Goal: Use online tool/utility: Utilize a website feature to perform a specific function

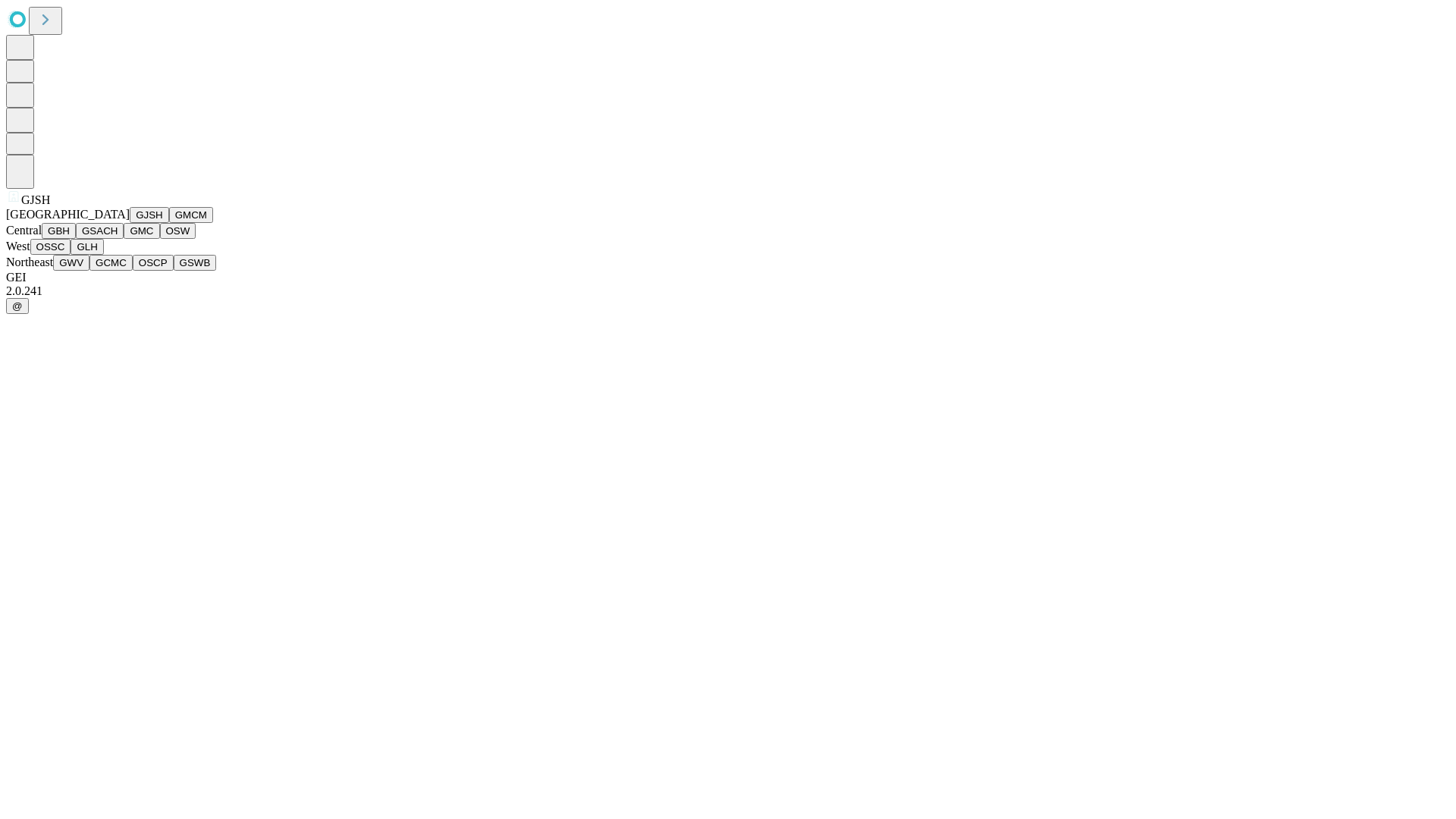
click at [130, 223] on button "GJSH" at bounding box center [150, 215] width 39 height 16
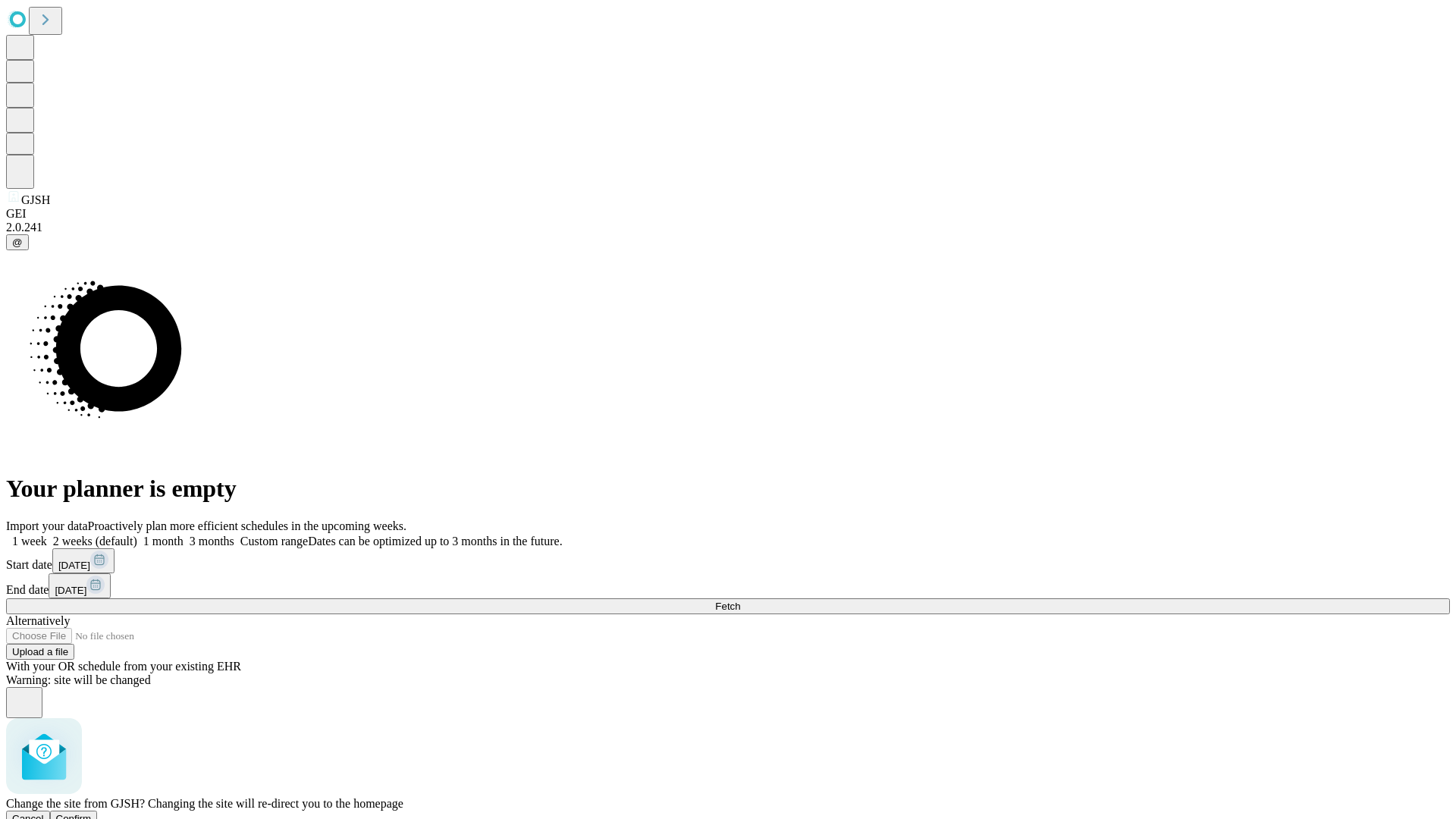
click at [92, 813] on span "Confirm" at bounding box center [73, 818] width 35 height 11
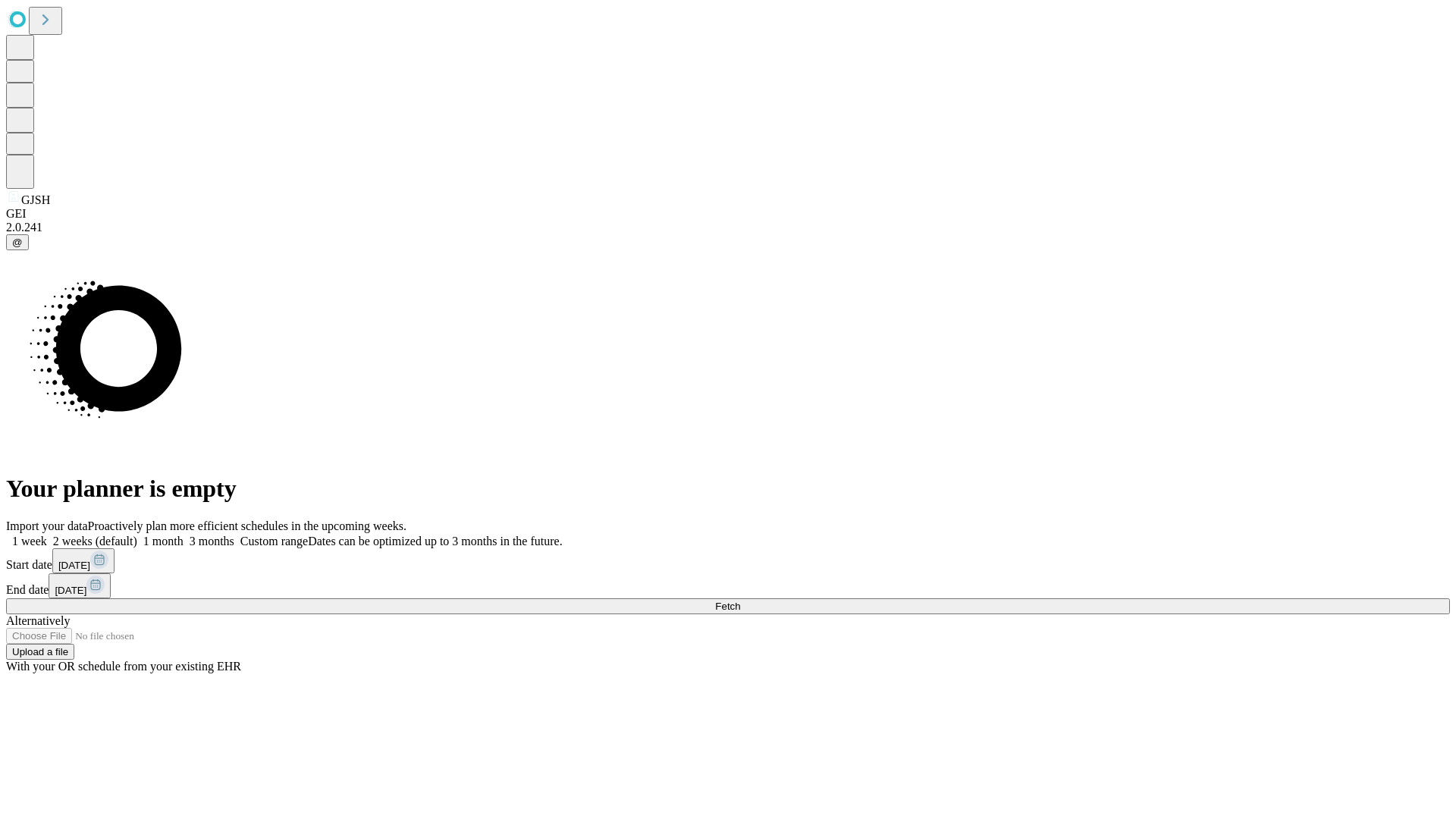
click at [183, 534] on label "1 month" at bounding box center [160, 540] width 46 height 13
click at [741, 600] on span "Fetch" at bounding box center [728, 606] width 25 height 11
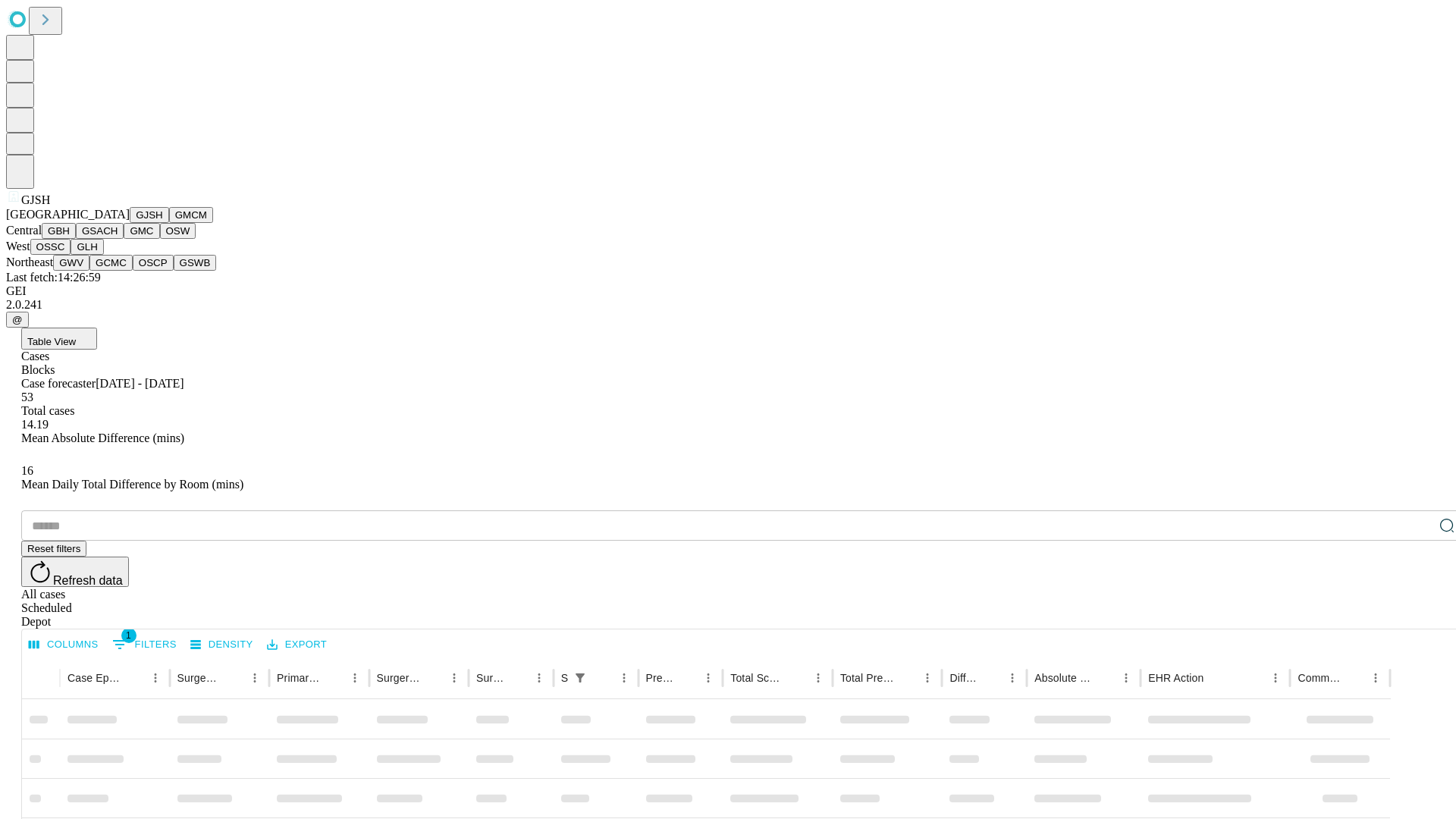
click at [169, 223] on button "GMCM" at bounding box center [191, 215] width 44 height 16
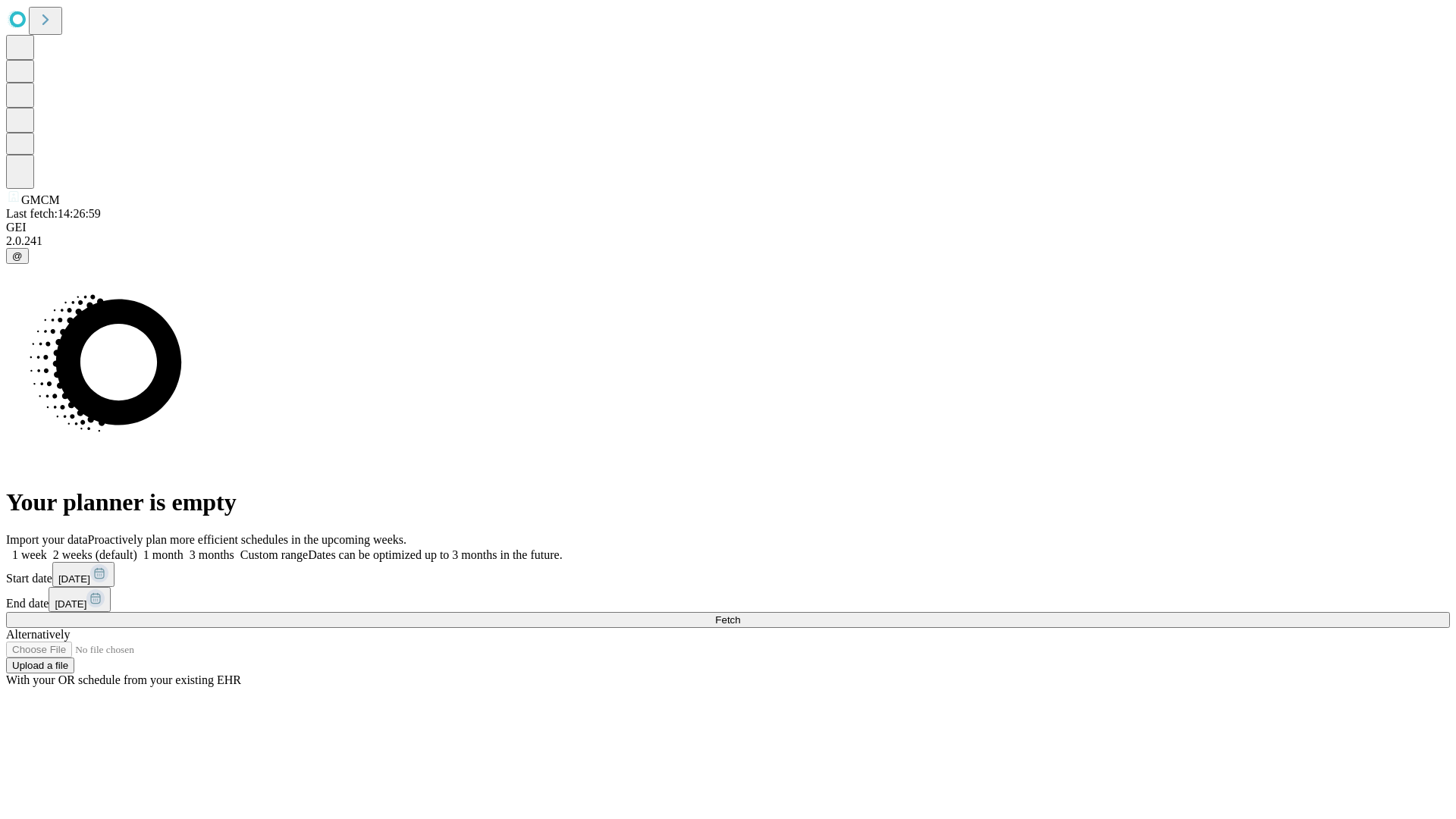
click at [183, 548] on label "1 month" at bounding box center [160, 555] width 46 height 13
click at [741, 614] on span "Fetch" at bounding box center [728, 620] width 25 height 11
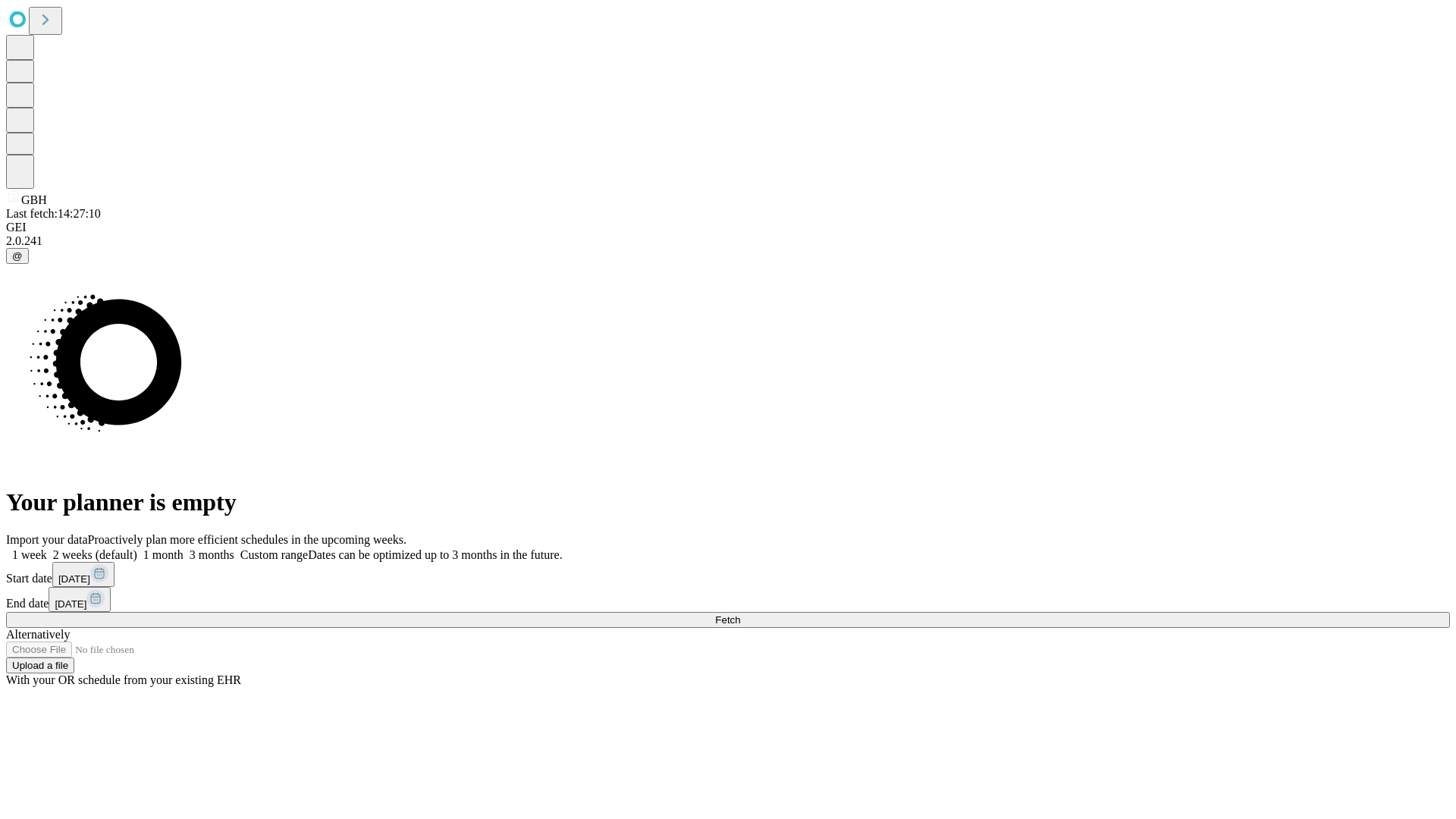
click at [183, 548] on label "1 month" at bounding box center [160, 555] width 46 height 13
click at [741, 614] on span "Fetch" at bounding box center [728, 620] width 25 height 11
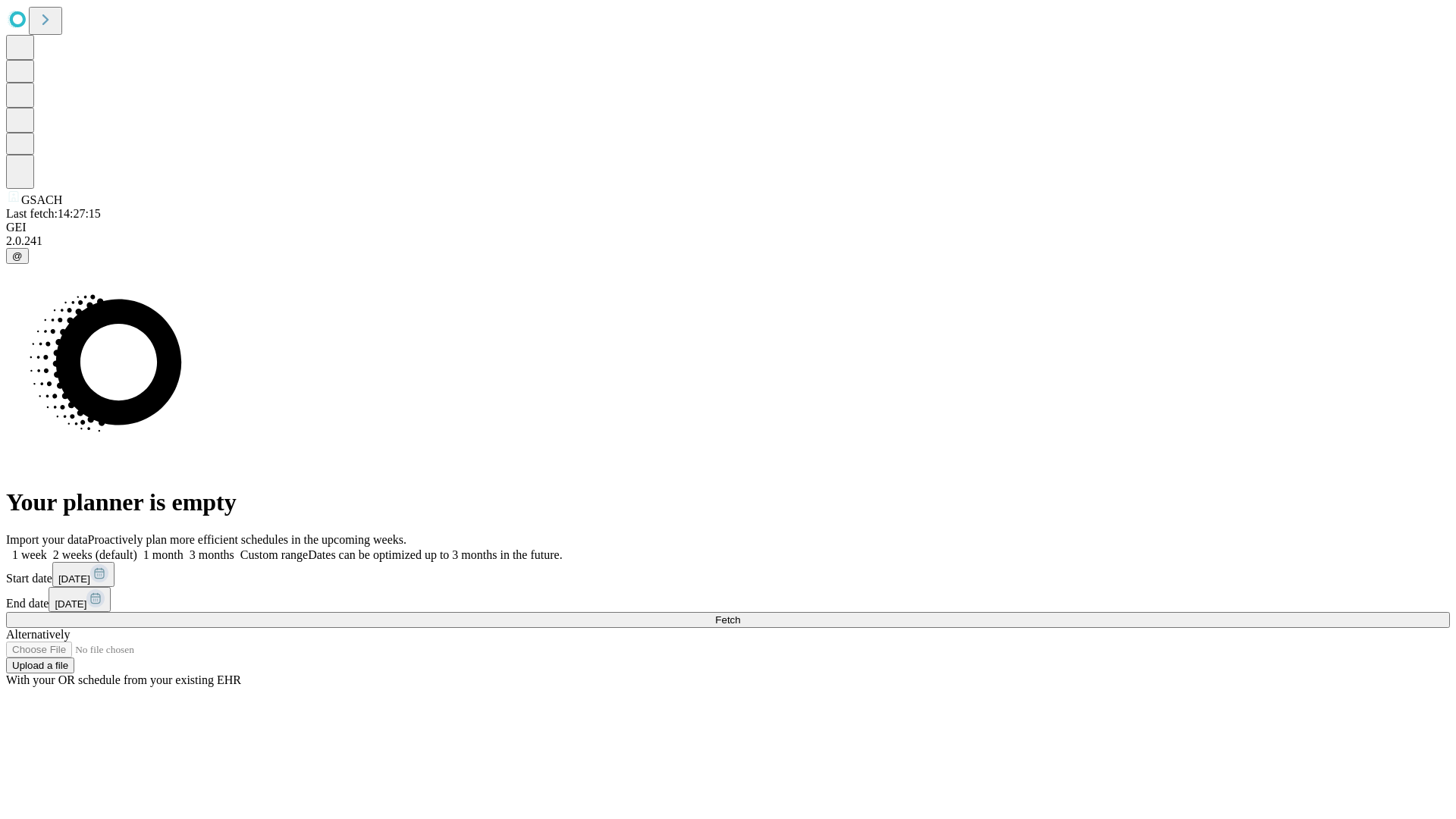
click at [183, 548] on label "1 month" at bounding box center [160, 555] width 46 height 13
click at [741, 614] on span "Fetch" at bounding box center [728, 620] width 25 height 11
click at [183, 548] on label "1 month" at bounding box center [160, 555] width 46 height 13
click at [741, 614] on span "Fetch" at bounding box center [728, 620] width 25 height 11
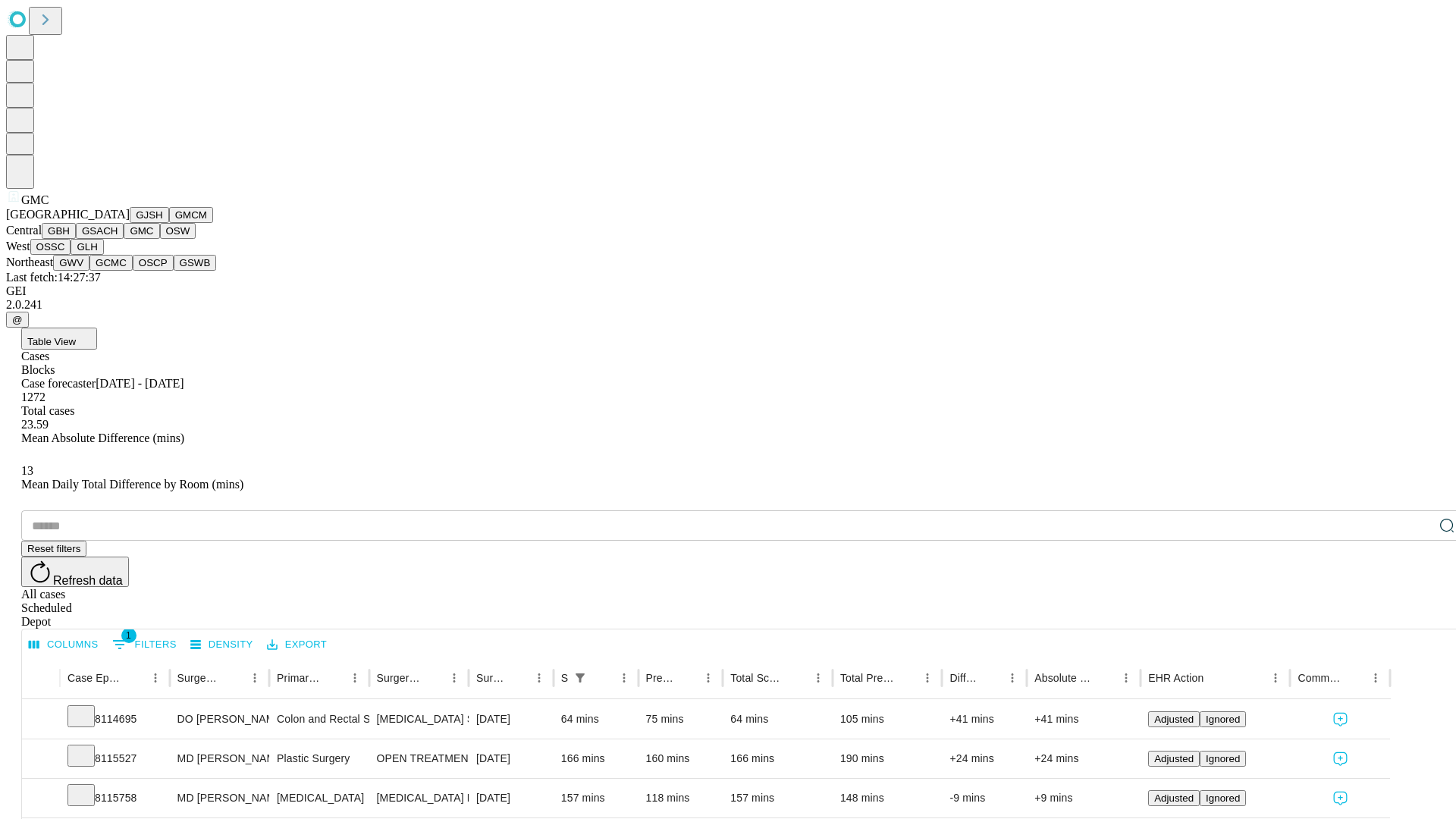
click at [160, 239] on button "OSW" at bounding box center [178, 231] width 36 height 16
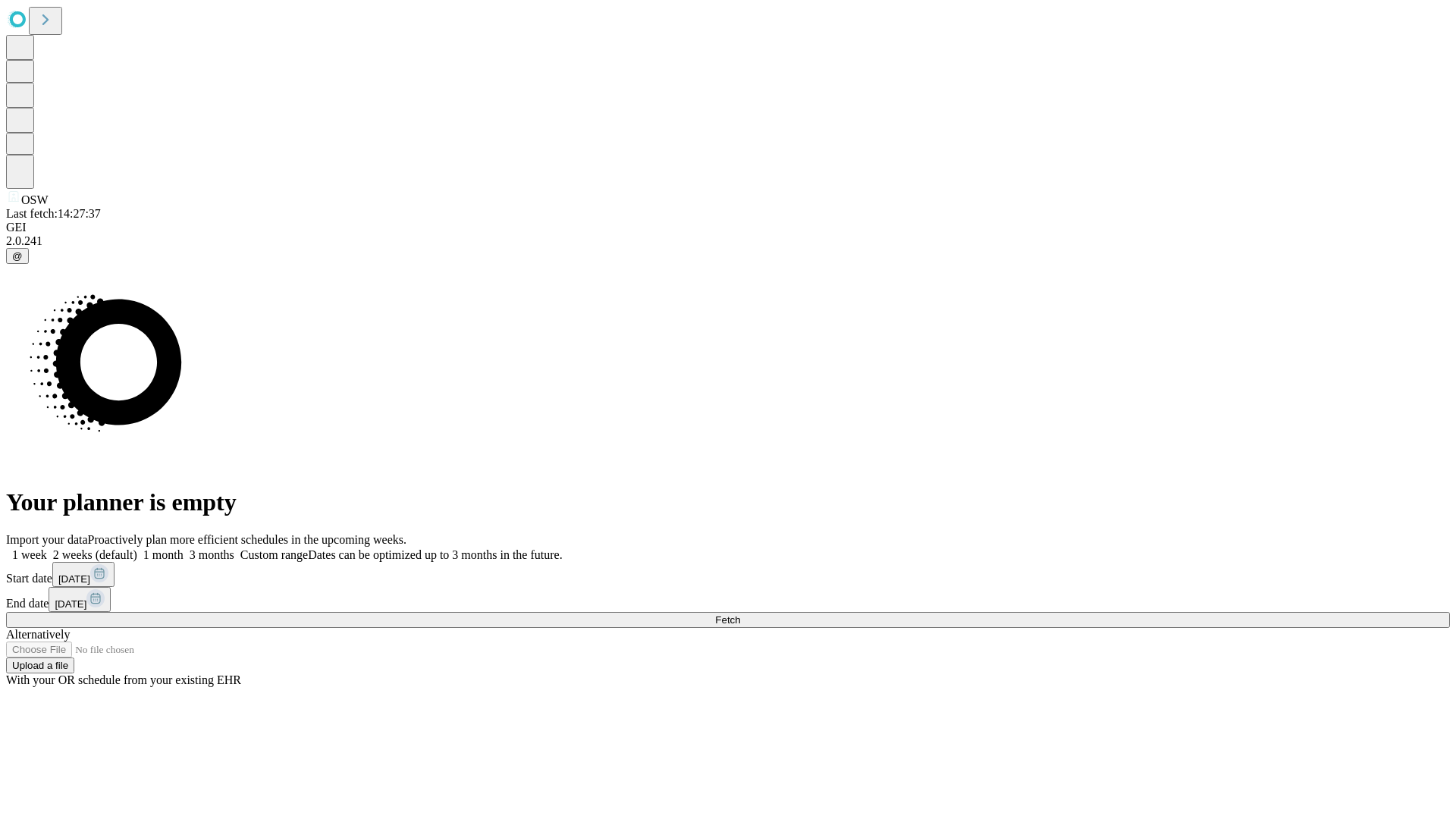
click at [183, 548] on label "1 month" at bounding box center [160, 555] width 46 height 13
click at [741, 614] on span "Fetch" at bounding box center [728, 620] width 25 height 11
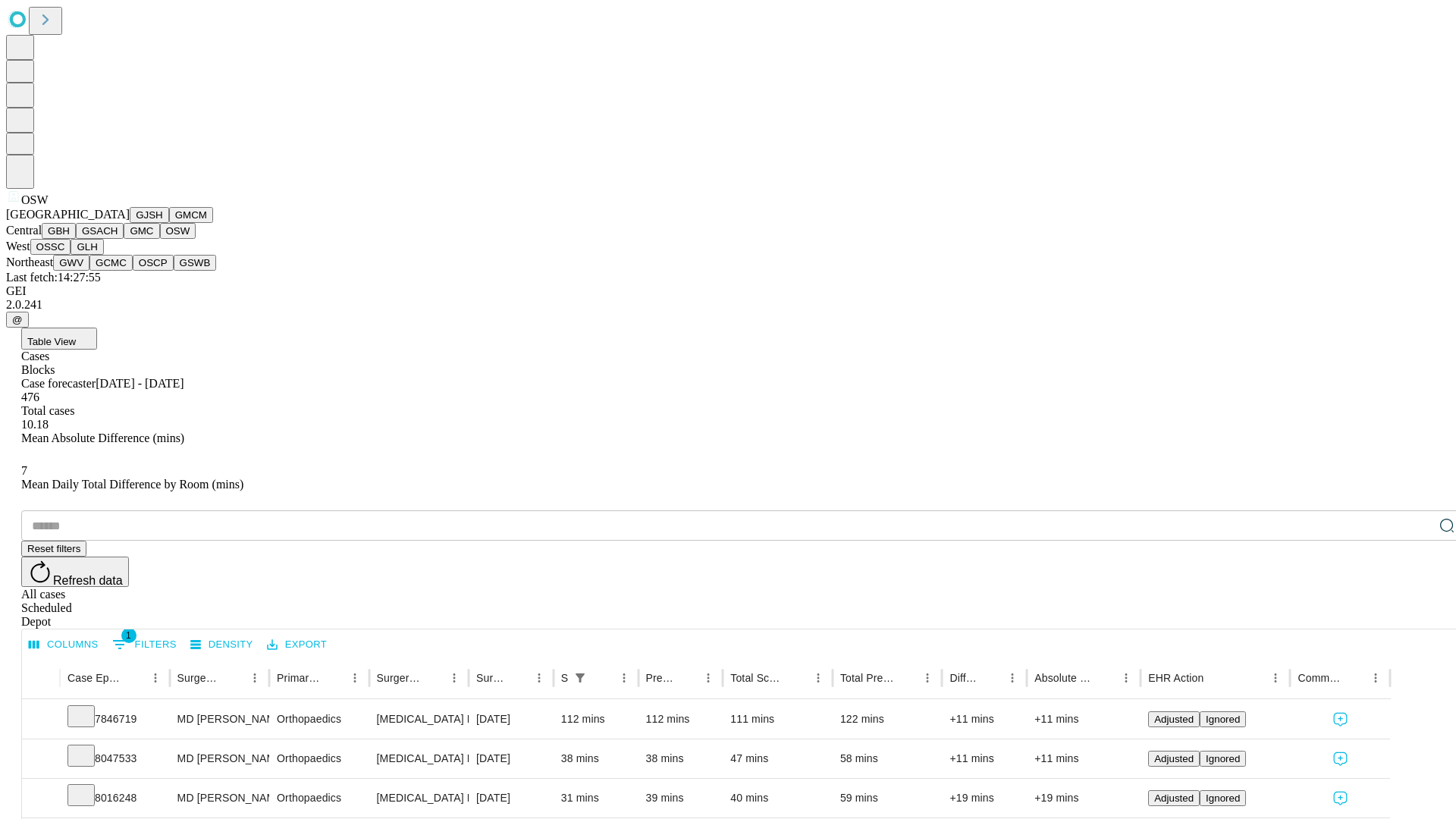
click at [72, 255] on button "OSSC" at bounding box center [51, 247] width 41 height 16
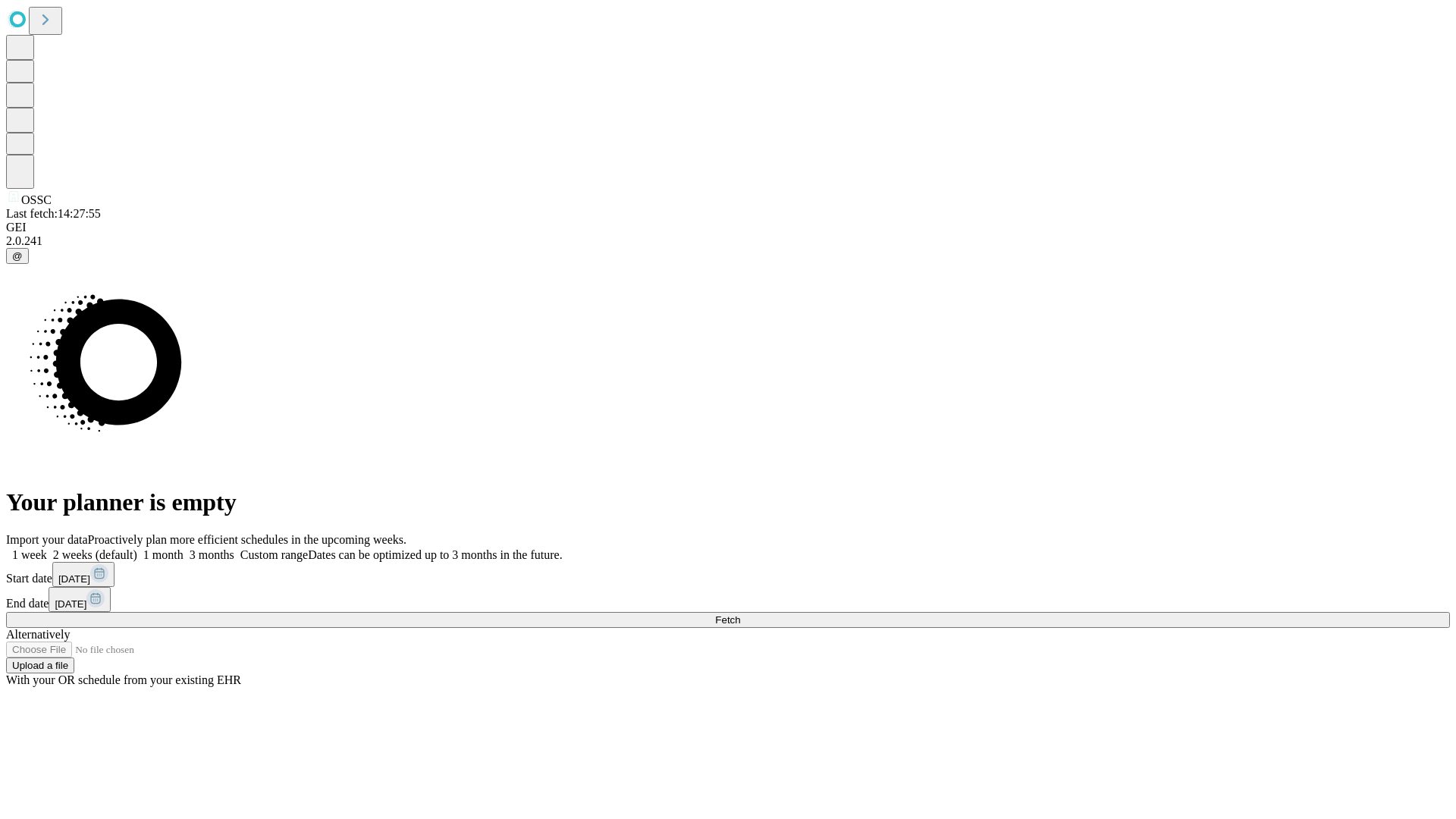
click at [183, 548] on label "1 month" at bounding box center [160, 555] width 46 height 13
click at [741, 614] on span "Fetch" at bounding box center [728, 620] width 25 height 11
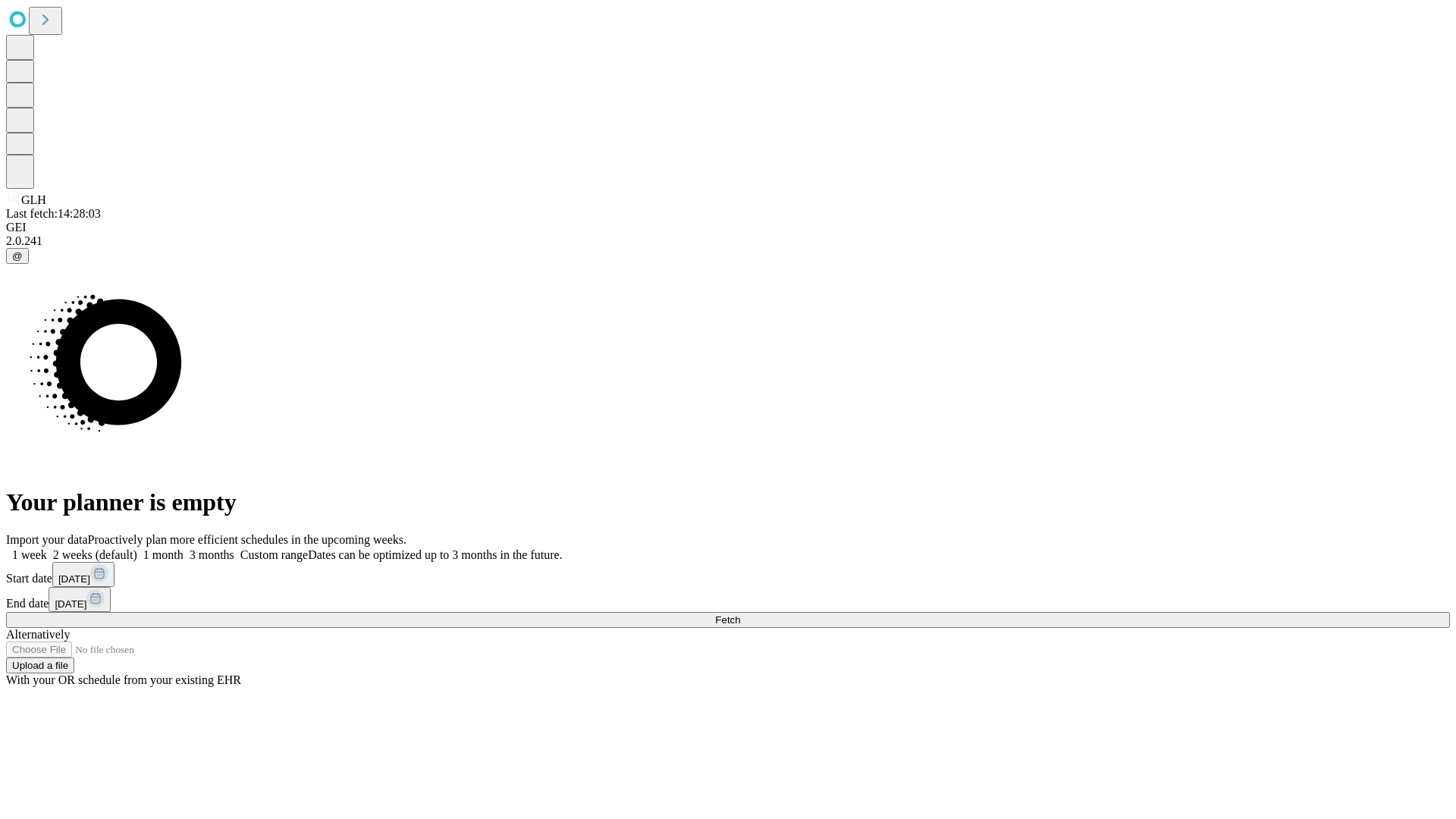
click at [741, 614] on span "Fetch" at bounding box center [728, 620] width 25 height 11
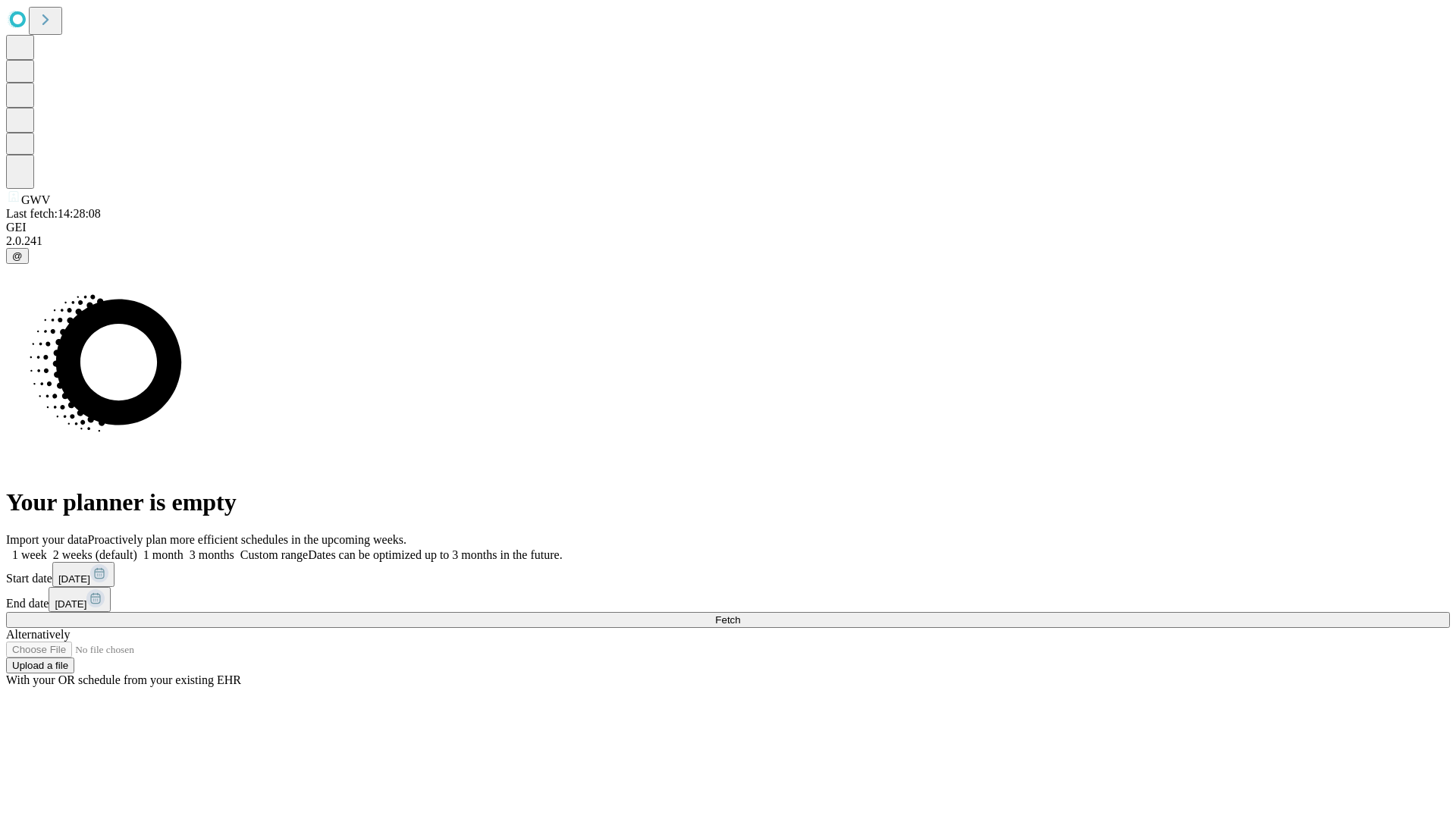
click at [183, 548] on label "1 month" at bounding box center [160, 555] width 46 height 13
click at [741, 614] on span "Fetch" at bounding box center [728, 620] width 25 height 11
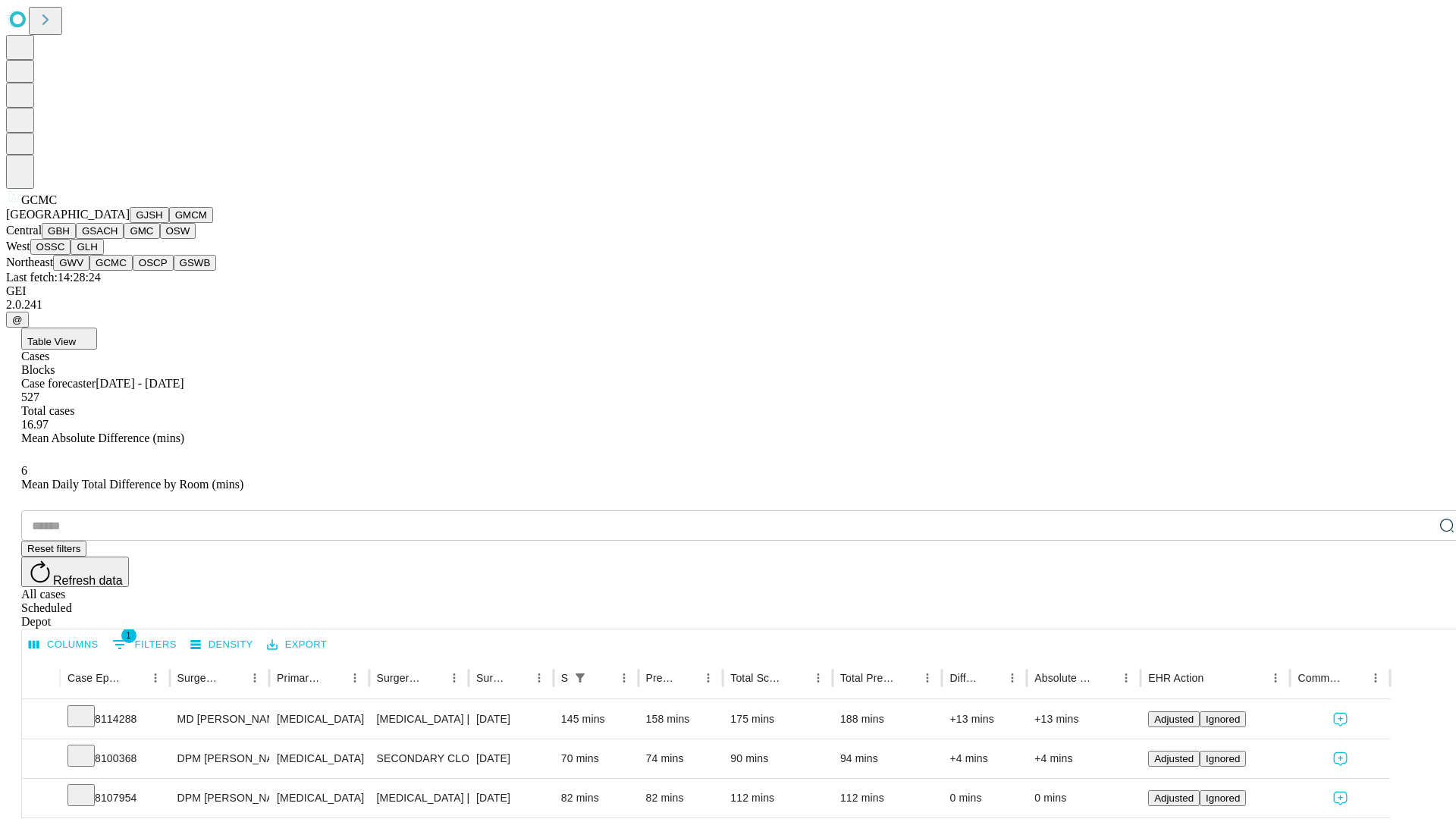
click at [133, 271] on button "OSCP" at bounding box center [153, 263] width 41 height 16
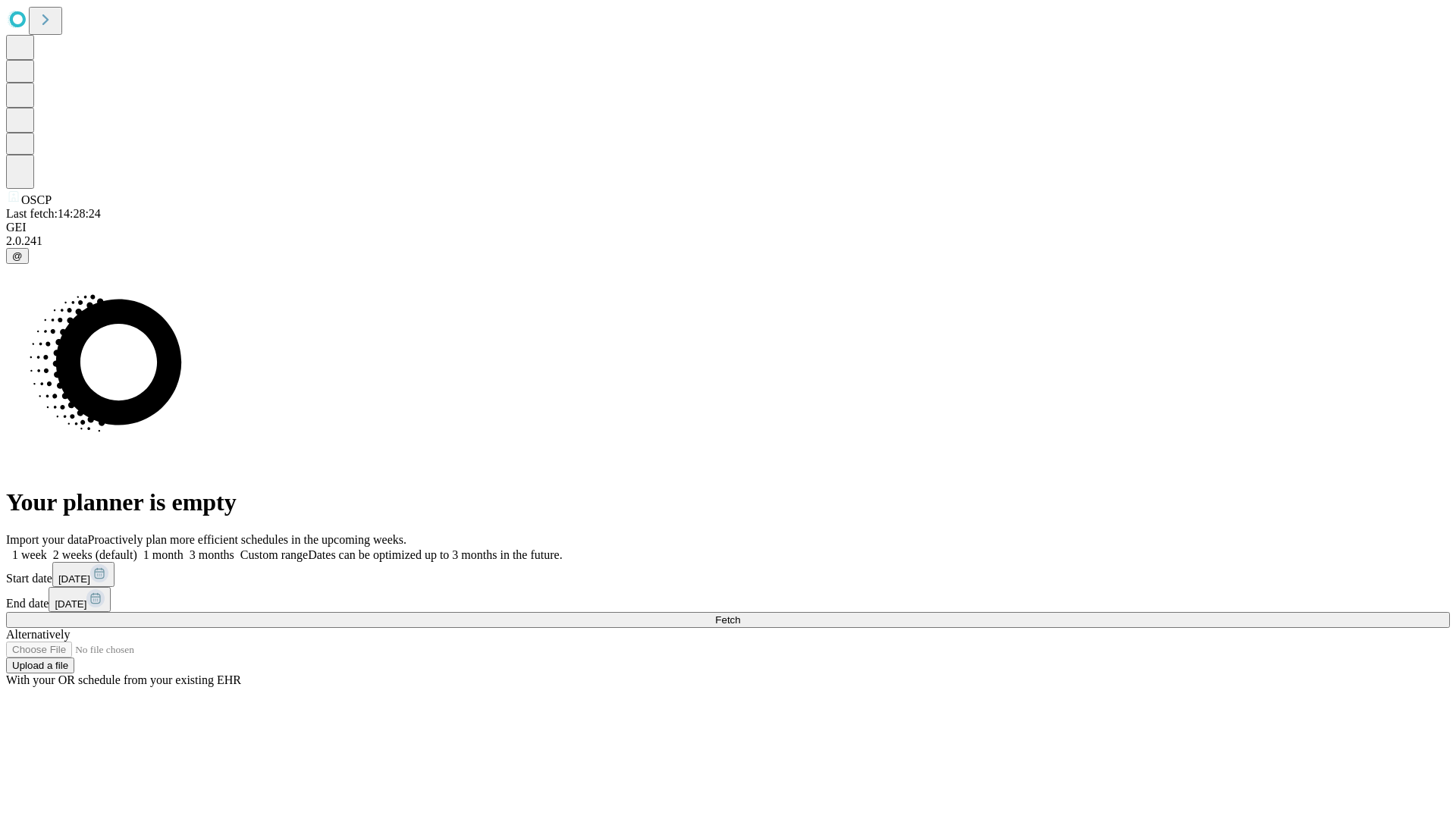
click at [183, 548] on label "1 month" at bounding box center [160, 555] width 46 height 13
click at [741, 614] on span "Fetch" at bounding box center [728, 620] width 25 height 11
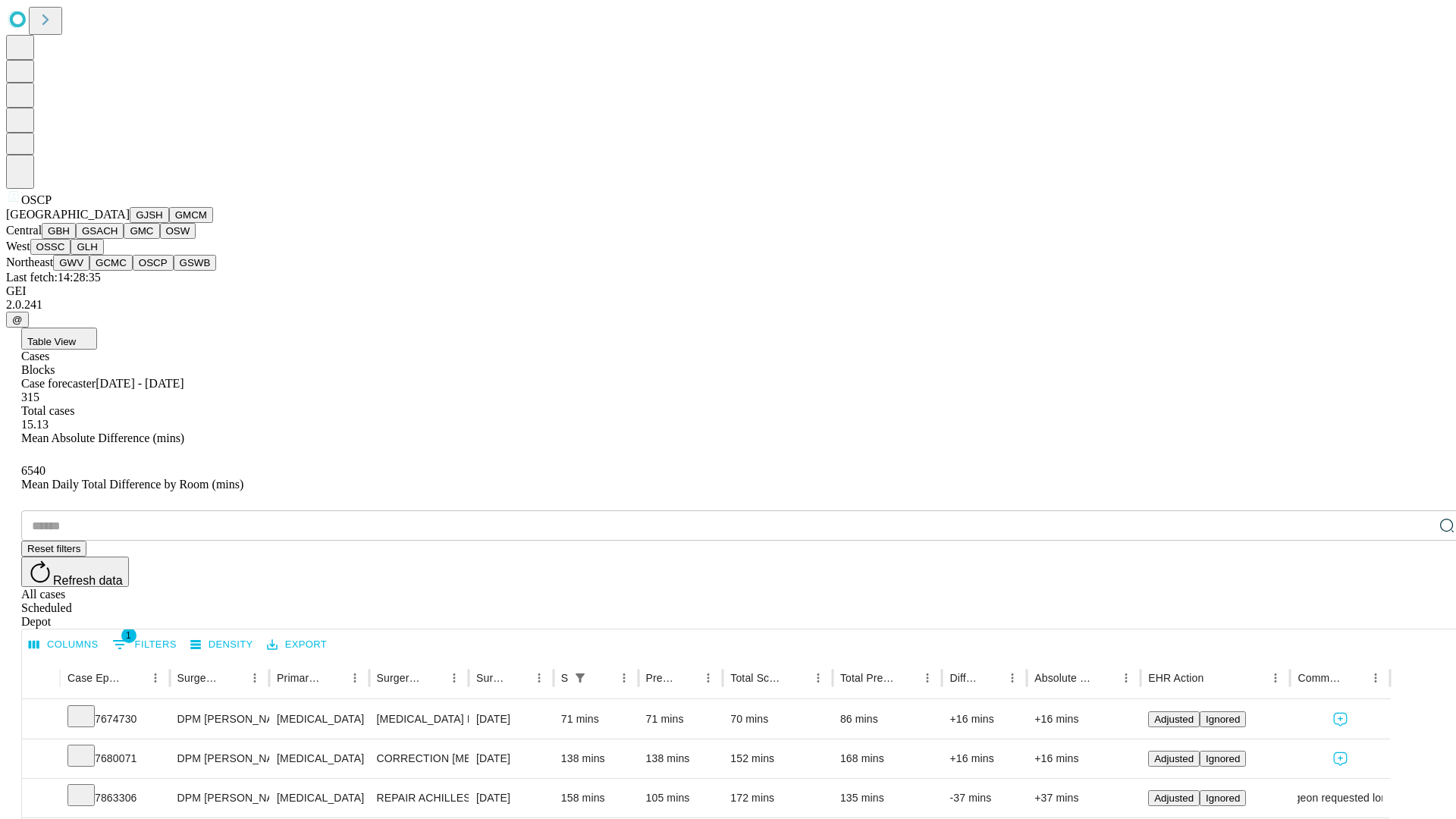
click at [174, 271] on button "GSWB" at bounding box center [195, 263] width 43 height 16
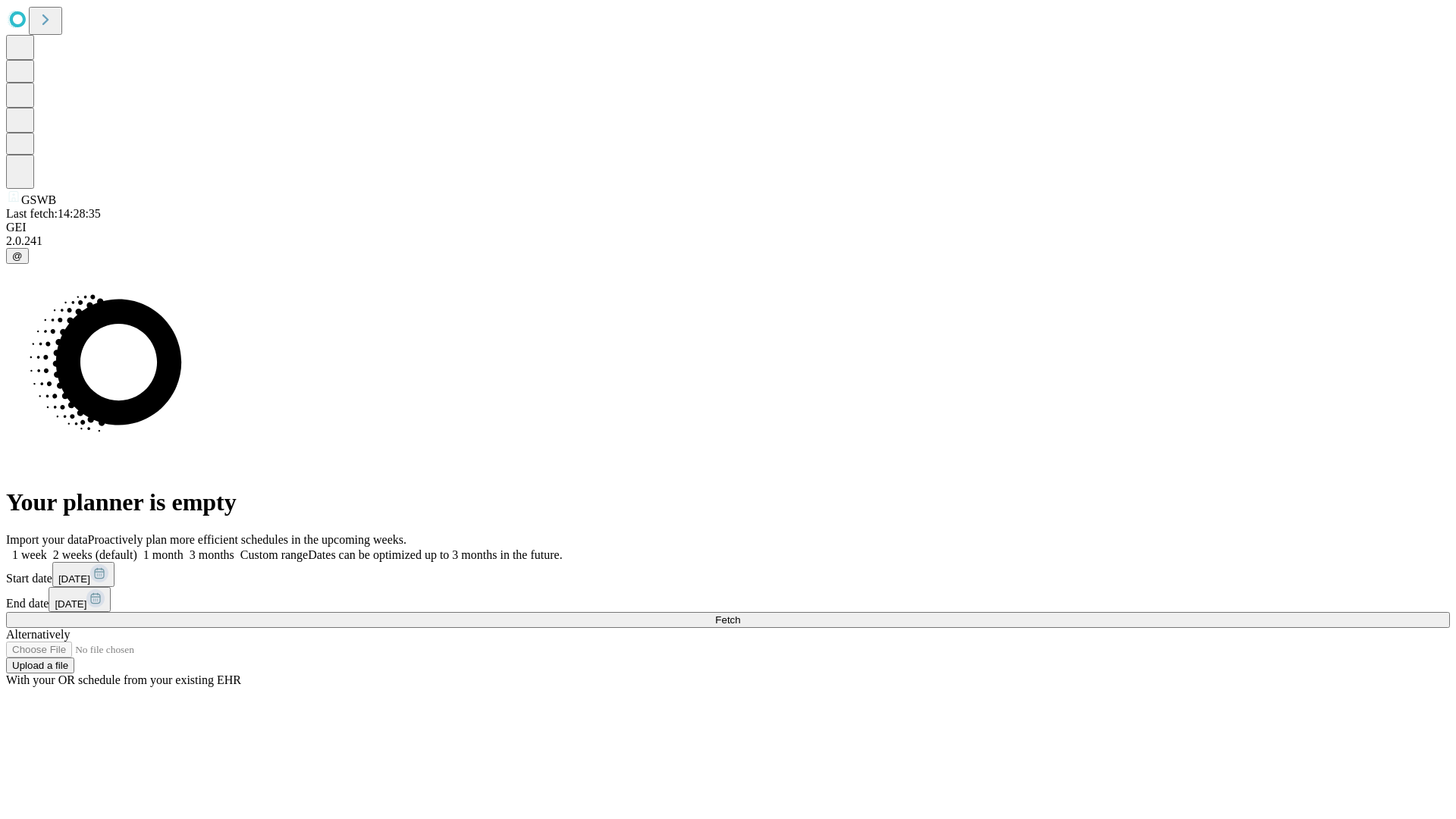
click at [183, 548] on label "1 month" at bounding box center [160, 555] width 46 height 13
click at [741, 614] on span "Fetch" at bounding box center [728, 620] width 25 height 11
